Goal: Task Accomplishment & Management: Use online tool/utility

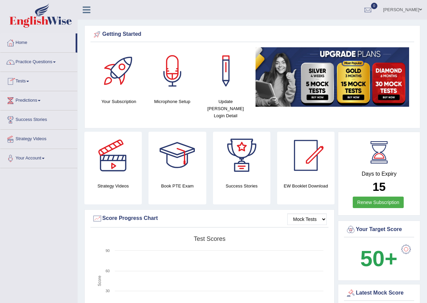
click at [28, 79] on link "Tests" at bounding box center [38, 80] width 77 height 17
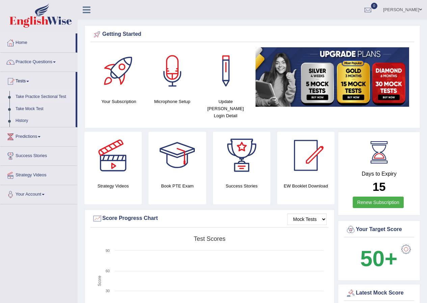
click at [36, 96] on link "Take Practice Sectional Test" at bounding box center [43, 97] width 63 height 12
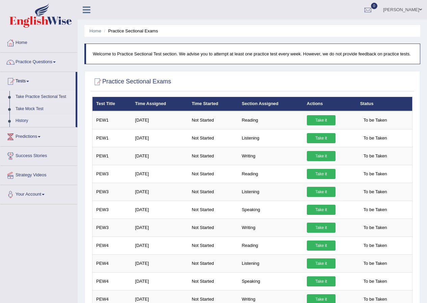
click at [24, 119] on link "History" at bounding box center [43, 121] width 63 height 12
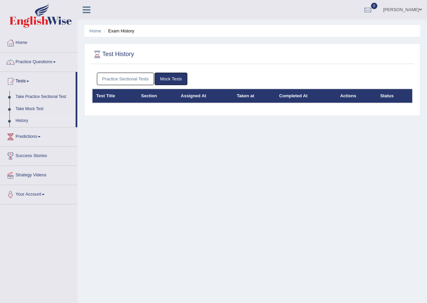
click at [140, 79] on link "Practice Sectional Tests" at bounding box center [125, 79] width 57 height 12
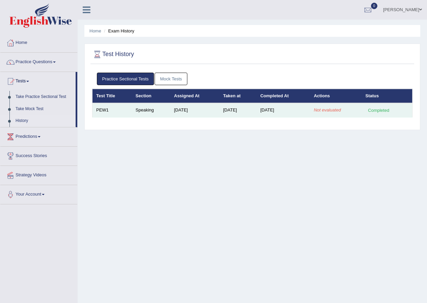
click at [317, 107] on td "Not evaluated" at bounding box center [336, 110] width 52 height 14
click at [329, 111] on em "Not evaluated" at bounding box center [327, 109] width 27 height 5
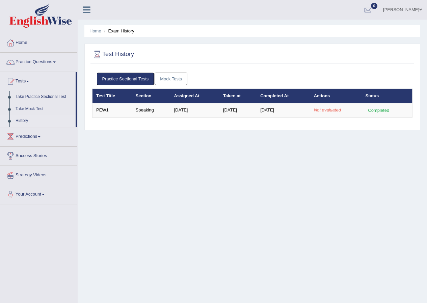
click at [20, 118] on link "History" at bounding box center [43, 121] width 63 height 12
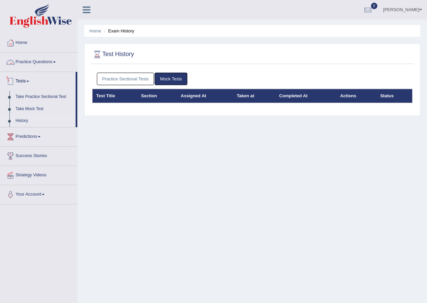
click at [53, 59] on link "Practice Questions" at bounding box center [38, 61] width 77 height 17
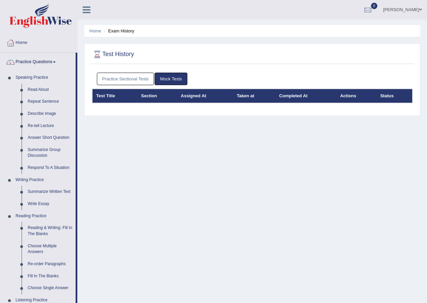
click at [48, 59] on link "Practice Questions" at bounding box center [37, 61] width 75 height 17
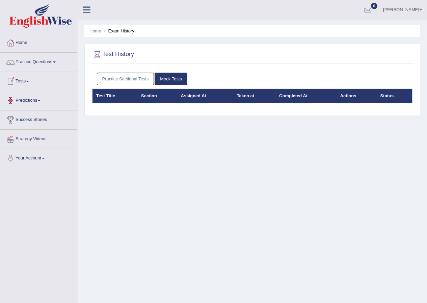
click at [32, 81] on link "Tests" at bounding box center [38, 80] width 77 height 17
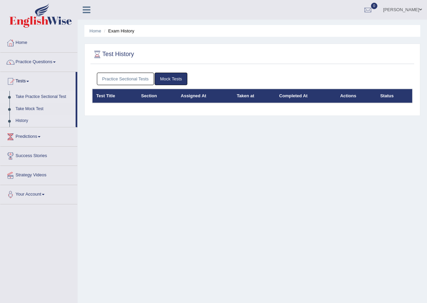
click at [47, 97] on link "Take Practice Sectional Test" at bounding box center [43, 97] width 63 height 12
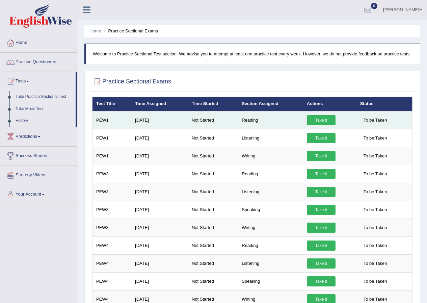
click at [328, 121] on link "Take it" at bounding box center [321, 120] width 29 height 10
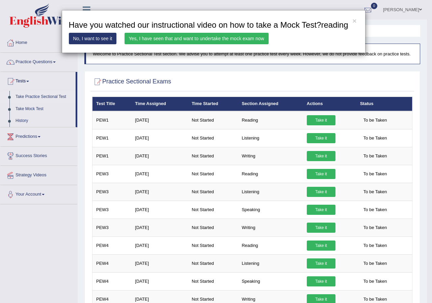
click at [160, 39] on link "Yes, I have seen that and want to undertake the mock exam now" at bounding box center [197, 38] width 144 height 11
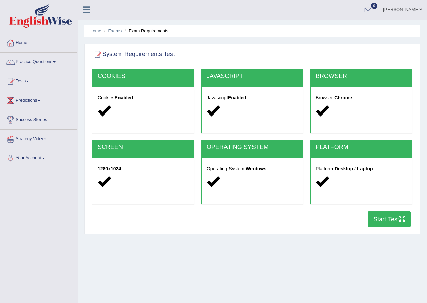
click at [387, 220] on button "Start Test" at bounding box center [389, 219] width 43 height 16
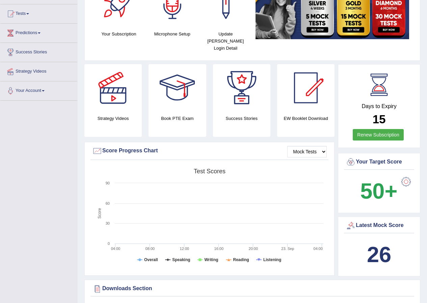
scroll to position [169, 0]
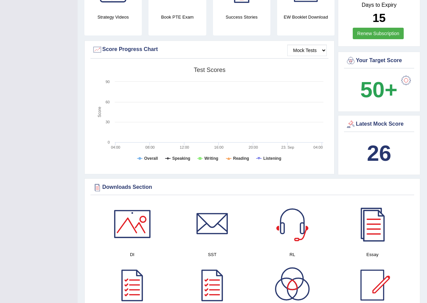
click at [377, 128] on div "Latest Mock Score 26" at bounding box center [379, 145] width 82 height 60
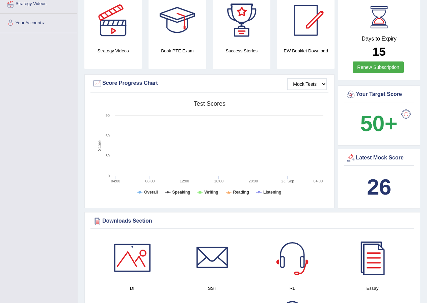
drag, startPoint x: 376, startPoint y: 163, endPoint x: 394, endPoint y: 200, distance: 41.4
click at [394, 200] on div "Latest Mock Score 26" at bounding box center [379, 179] width 82 height 60
click at [354, 153] on div at bounding box center [351, 158] width 10 height 10
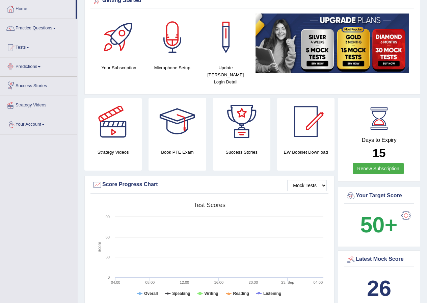
scroll to position [0, 0]
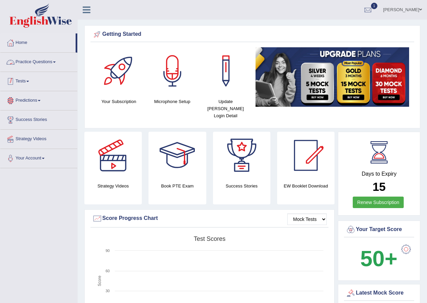
click at [29, 82] on link "Tests" at bounding box center [38, 80] width 77 height 17
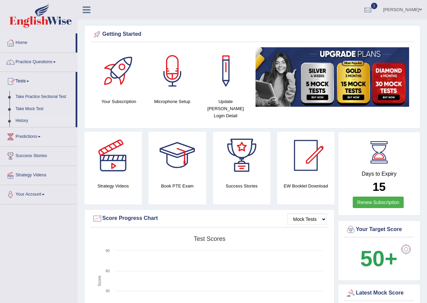
click at [31, 118] on link "History" at bounding box center [43, 121] width 63 height 12
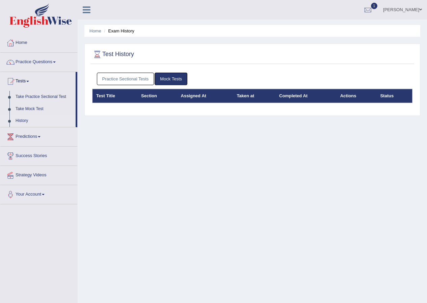
click at [123, 79] on link "Practice Sectional Tests" at bounding box center [125, 79] width 57 height 12
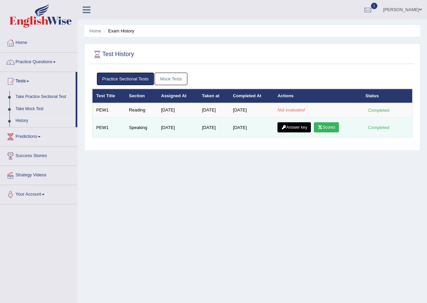
click at [334, 125] on link "Scores" at bounding box center [326, 127] width 25 height 10
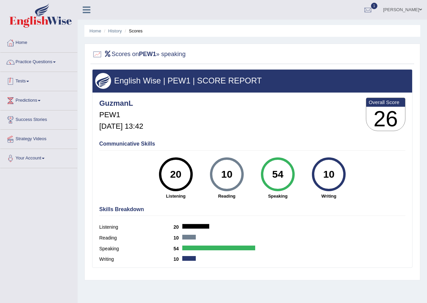
click at [28, 80] on link "Tests" at bounding box center [38, 80] width 77 height 17
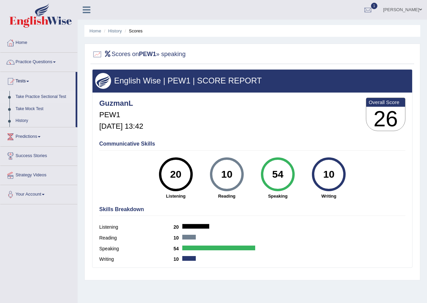
click at [28, 97] on link "Take Practice Sectional Test" at bounding box center [43, 97] width 63 height 12
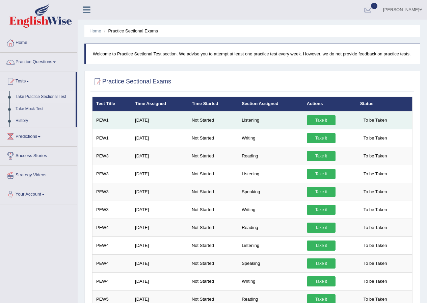
click at [319, 119] on link "Take it" at bounding box center [321, 120] width 29 height 10
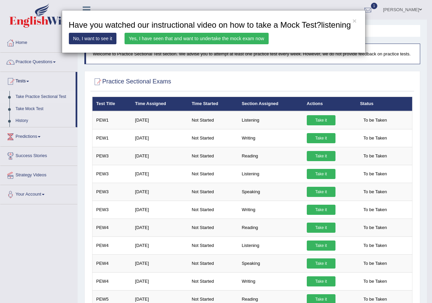
click at [142, 38] on link "Yes, I have seen that and want to undertake the mock exam now" at bounding box center [197, 38] width 144 height 11
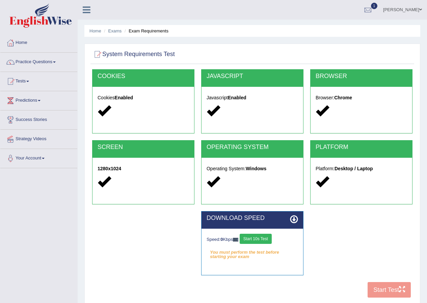
click at [259, 238] on button "Start 10s Test" at bounding box center [256, 239] width 32 height 10
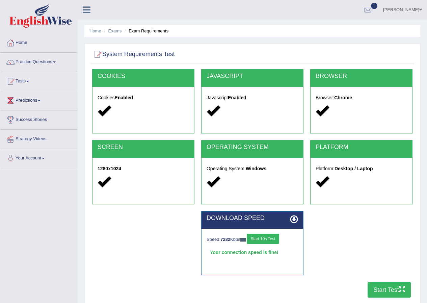
click at [398, 289] on button "Start Test" at bounding box center [389, 290] width 43 height 16
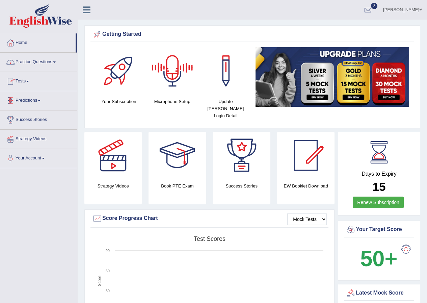
click at [27, 82] on link "Tests" at bounding box center [38, 80] width 77 height 17
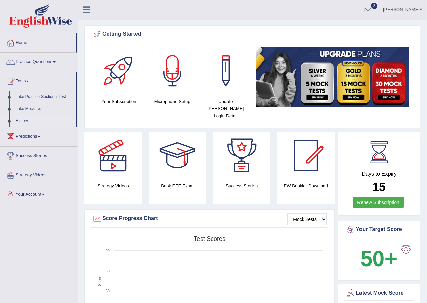
click at [22, 118] on link "History" at bounding box center [43, 121] width 63 height 12
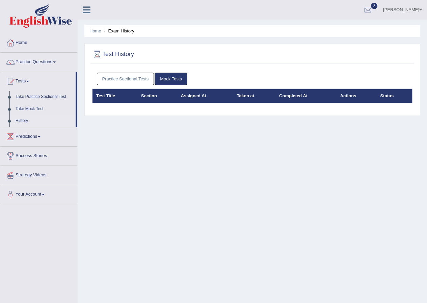
click at [142, 79] on link "Practice Sectional Tests" at bounding box center [125, 79] width 57 height 12
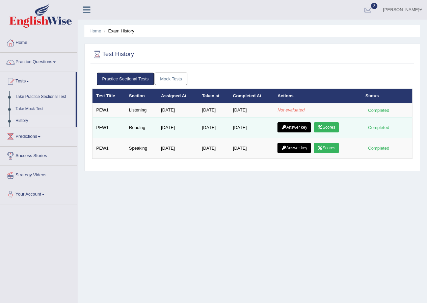
click at [330, 127] on link "Scores" at bounding box center [326, 127] width 25 height 10
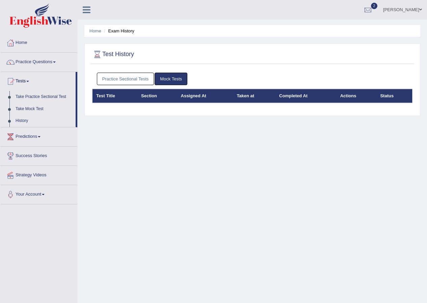
scroll to position [52, 0]
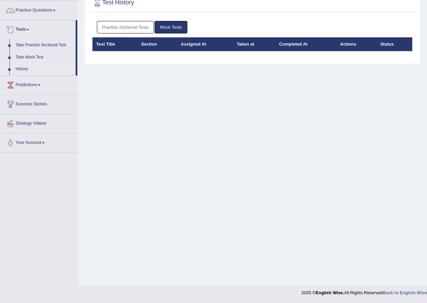
click at [28, 15] on link "Practice Questions" at bounding box center [38, 9] width 77 height 17
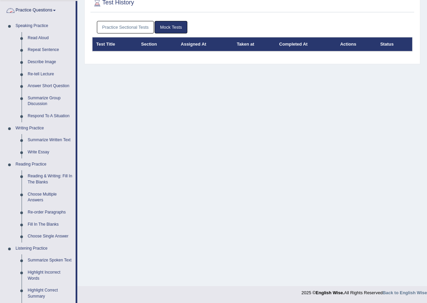
click at [45, 6] on link "Practice Questions" at bounding box center [37, 9] width 75 height 17
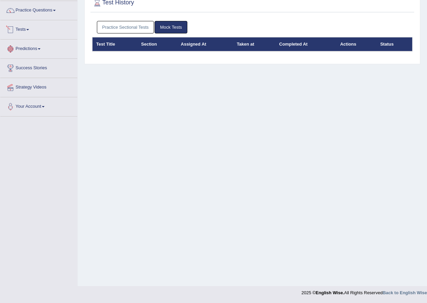
click at [48, 5] on link "Practice Questions" at bounding box center [38, 9] width 77 height 17
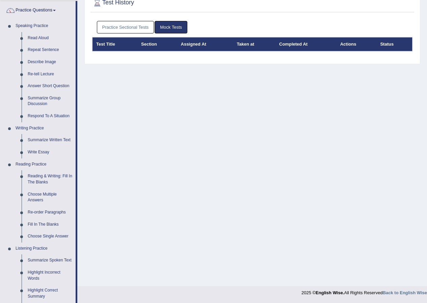
click at [13, 9] on div at bounding box center [10, 10] width 10 height 10
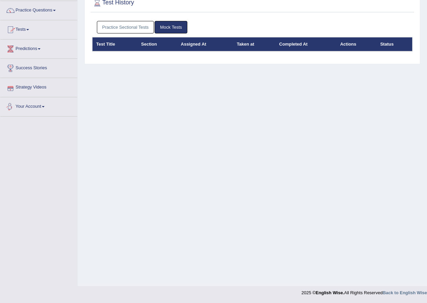
click at [25, 27] on link "Tests" at bounding box center [38, 28] width 77 height 17
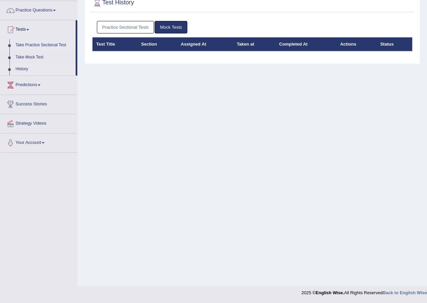
click at [30, 45] on link "Take Practice Sectional Test" at bounding box center [43, 45] width 63 height 12
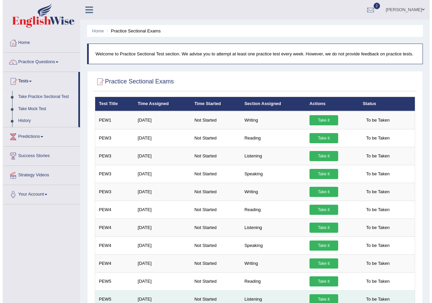
scroll to position [68, 0]
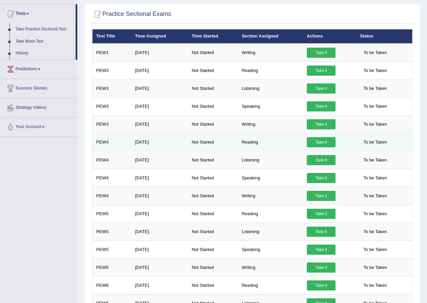
click at [314, 142] on link "Take it" at bounding box center [321, 142] width 29 height 10
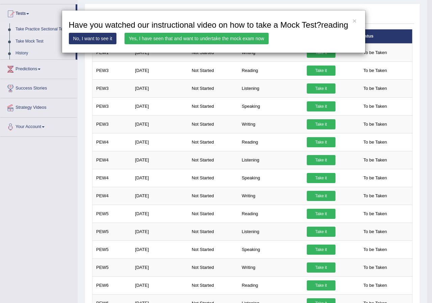
click at [158, 38] on link "Yes, I have seen that and want to undertake the mock exam now" at bounding box center [197, 38] width 144 height 11
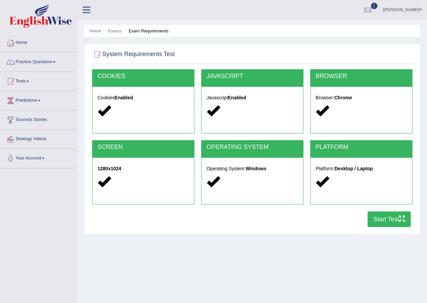
click at [380, 217] on button "Start Test" at bounding box center [389, 219] width 43 height 16
